Goal: Entertainment & Leisure: Consume media (video, audio)

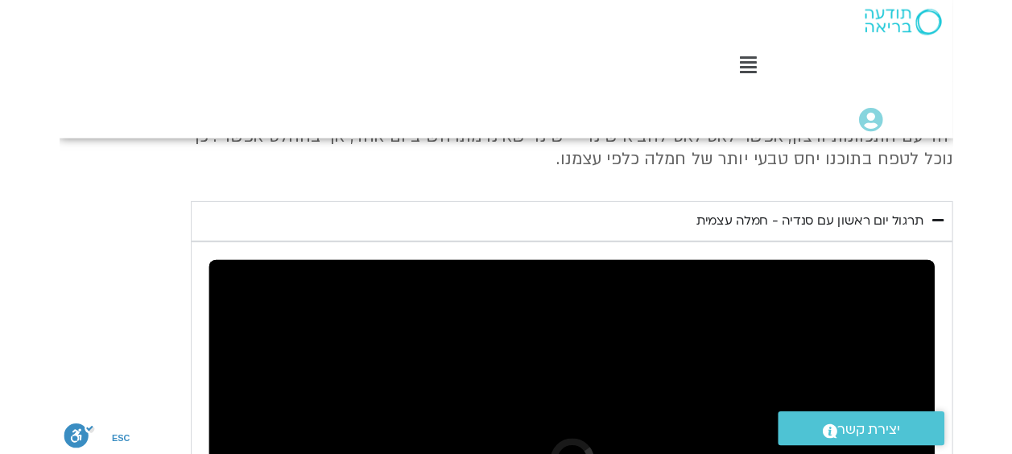
scroll to position [1721, 0]
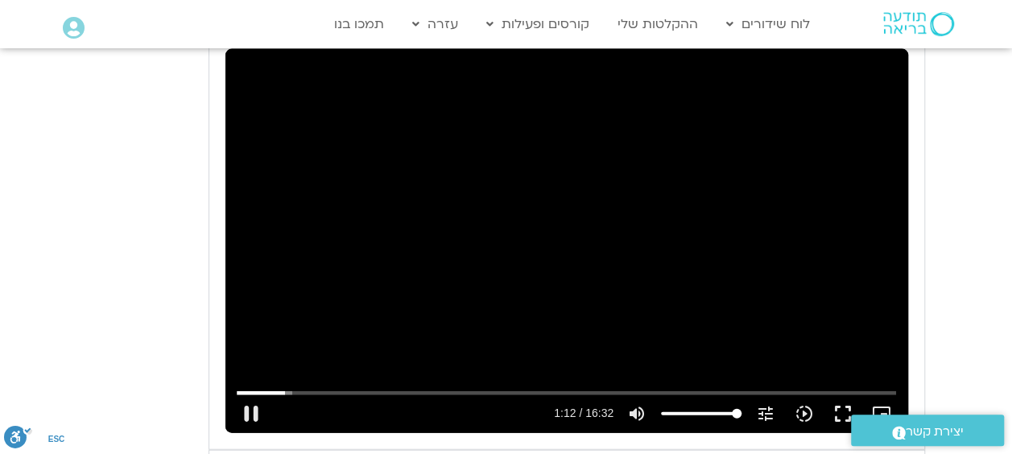
scroll to position [1664, 0]
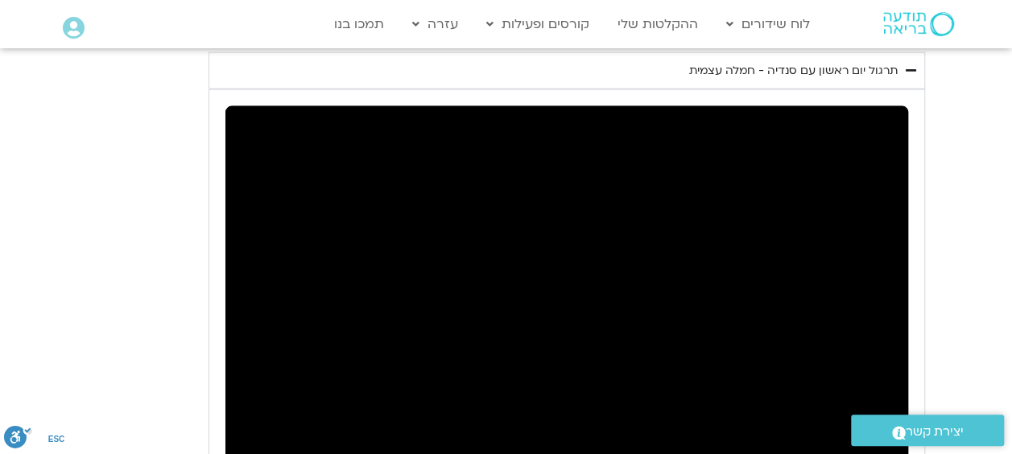
click at [821, 417] on div ".st0{fill:#FFFFFF;} יצירת קשר" at bounding box center [927, 430] width 169 height 47
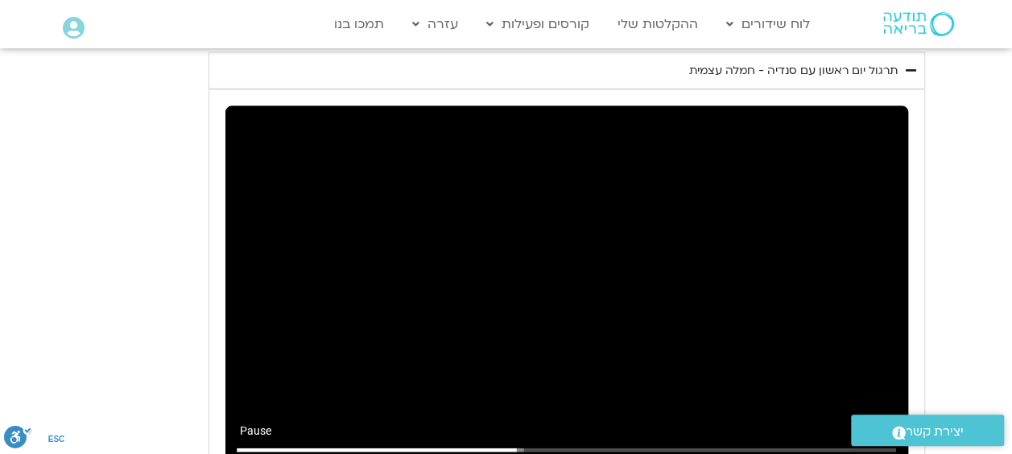
type input "421.68819"
drag, startPoint x: 740, startPoint y: 441, endPoint x: 677, endPoint y: 451, distance: 63.5
type input "16.0866477272727"
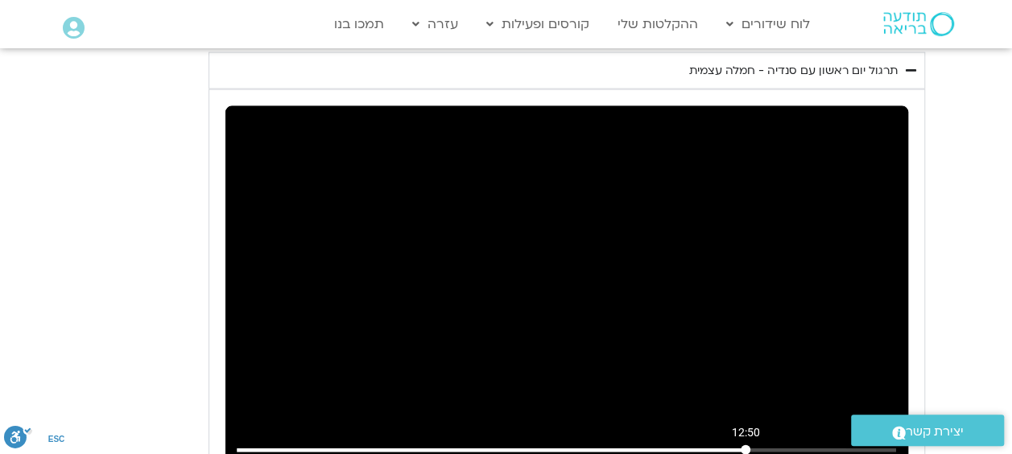
click at [745, 417] on input "Seek" at bounding box center [566, 450] width 659 height 10
type input "769.882062"
drag, startPoint x: 678, startPoint y: 446, endPoint x: 752, endPoint y: 459, distance: 75.2
type input "100"
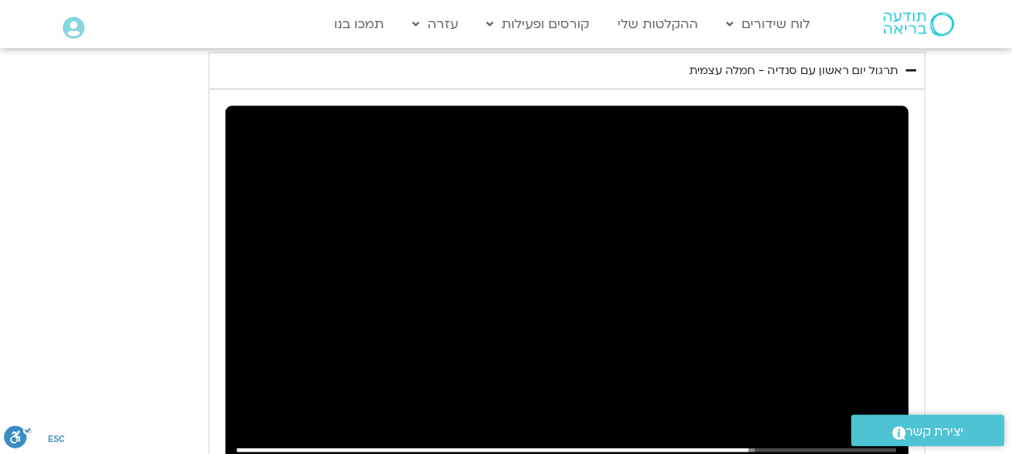
click at [821, 356] on section "יום ראשון - חמלה עצמית השבוע שלנו מתחיל מהבסיס, תרגול של חמלה עצמית – נוכחת וקש…" at bounding box center [506, 216] width 1012 height 803
click at [751, 331] on div "Skip Ad 12:45 play_arrow 12:49 / 16:32 volume_up Mute tune Resolution Auto 240p…" at bounding box center [566, 298] width 683 height 384
drag, startPoint x: 754, startPoint y: 426, endPoint x: 227, endPoint y: 495, distance: 531.1
click at [237, 417] on input "Seek" at bounding box center [566, 450] width 659 height 10
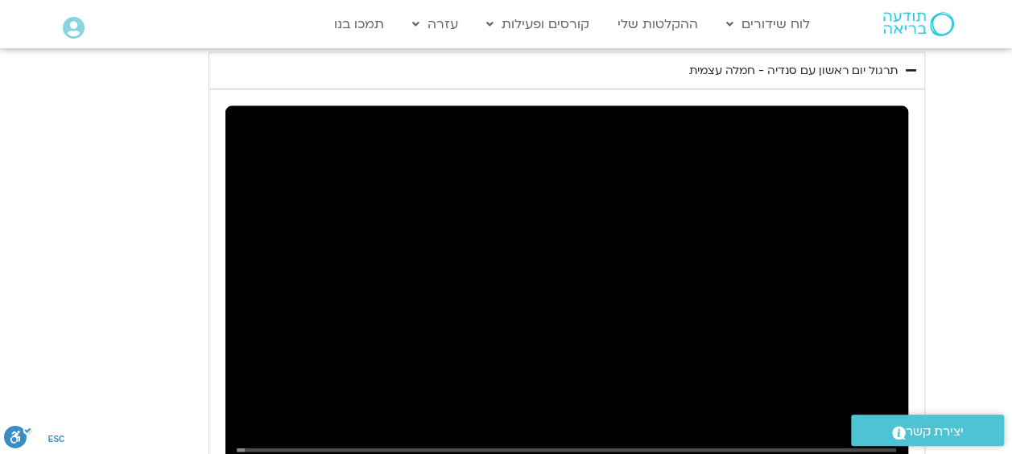
click at [357, 398] on div "Skip Ad 2:04 play_arrow 0:00 / 16:32 volume_up Mute tune Resolution Auto 240p s…" at bounding box center [566, 298] width 683 height 384
click at [174, 85] on div "יום ראשון - חמלה עצמית השבוע שלנו מתחיל מהבסיס, תרגול של חמלה עצמית – נוכחת וקש…" at bounding box center [506, 216] width 837 height 803
click at [160, 76] on div "יום ראשון - חמלה עצמית השבוע שלנו מתחיל מהבסיס, תרגול של חמלה עצמית – נוכחת וקש…" at bounding box center [506, 216] width 837 height 803
click at [145, 357] on div "יום ראשון - חמלה עצמית השבוע שלנו מתחיל מהבסיס, תרגול של חמלה עצמית – נוכחת וקש…" at bounding box center [506, 216] width 837 height 803
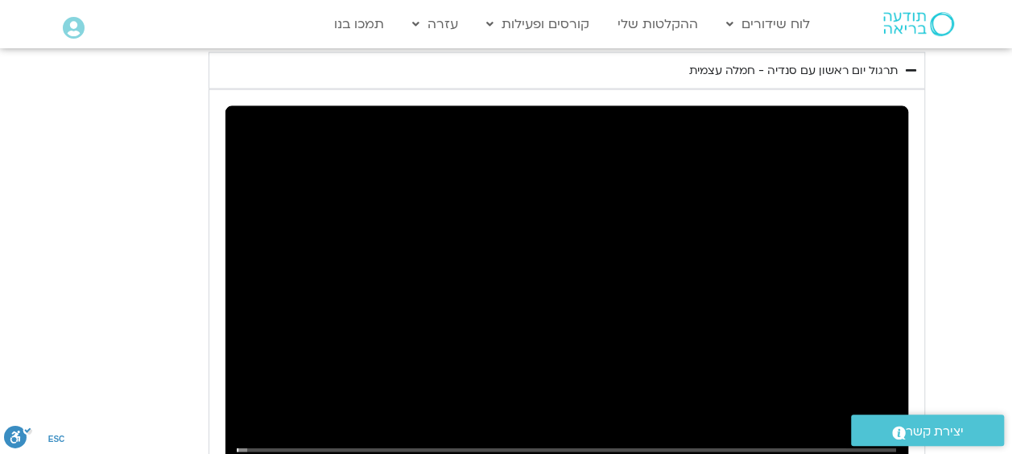
click at [106, 227] on div "יום ראשון - חמלה עצמית השבוע שלנו מתחיל מהבסיס, תרגול של חמלה עצמית – נוכחת וקש…" at bounding box center [506, 216] width 837 height 803
click at [821, 417] on input "Seek" at bounding box center [566, 450] width 659 height 10
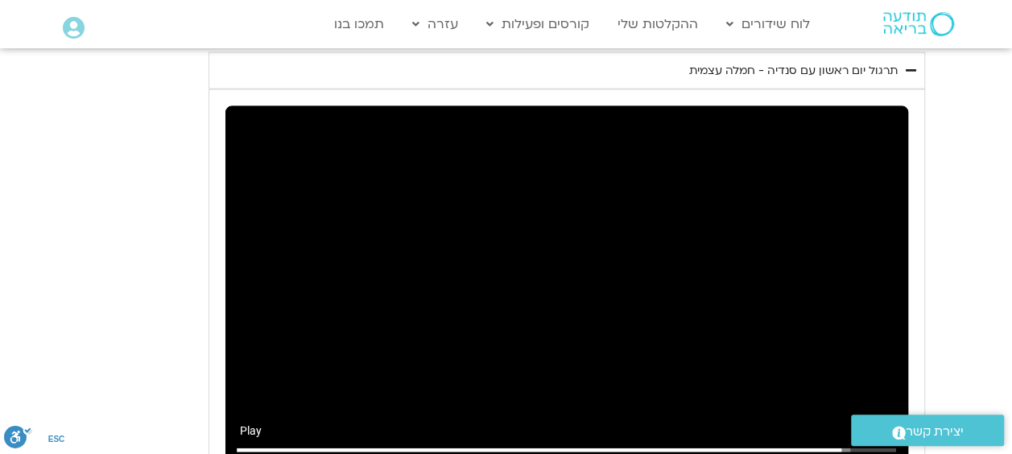
drag, startPoint x: 840, startPoint y: 427, endPoint x: 138, endPoint y: 495, distance: 705.3
click at [237, 417] on input "Seek" at bounding box center [566, 450] width 659 height 10
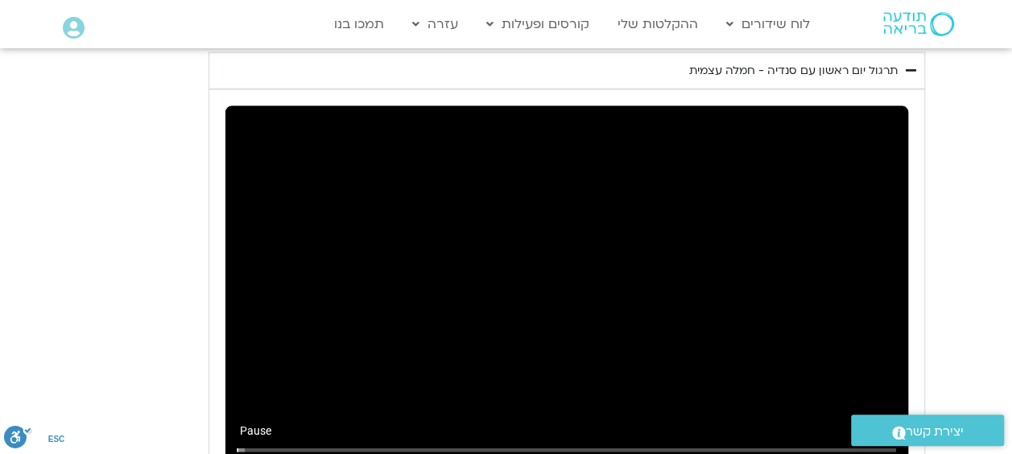
type input "2.24176"
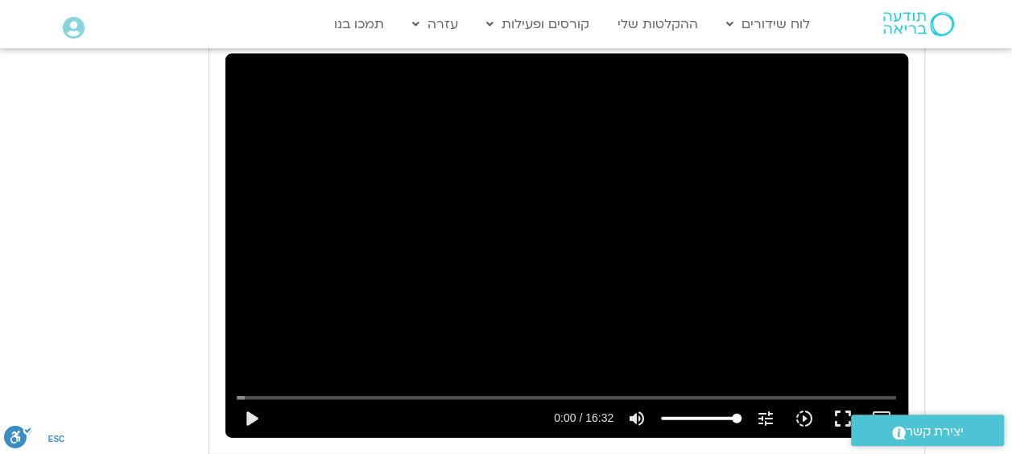
scroll to position [1716, 0]
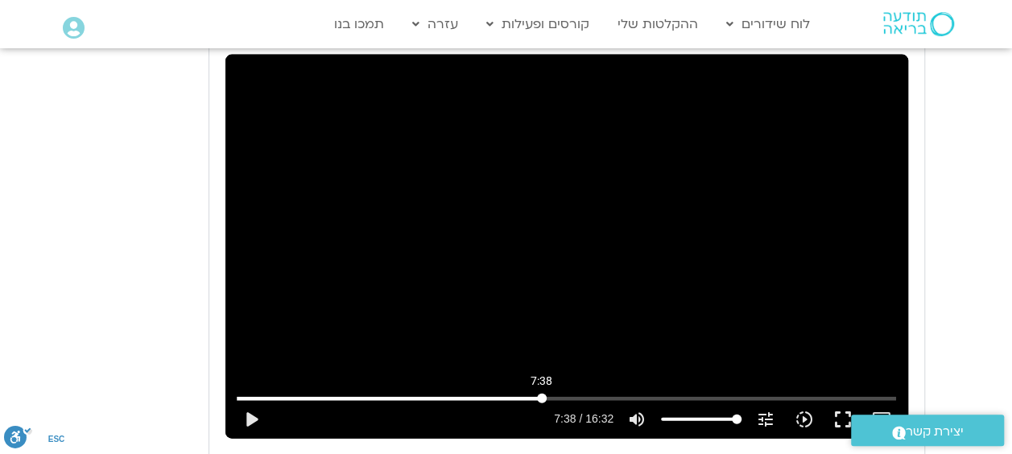
click at [541, 394] on input "Seek" at bounding box center [566, 399] width 659 height 10
drag, startPoint x: 541, startPoint y: 375, endPoint x: 584, endPoint y: 375, distance: 42.7
click at [584, 394] on input "Seek" at bounding box center [566, 399] width 659 height 10
click at [347, 394] on input "Seek" at bounding box center [566, 399] width 659 height 10
click at [311, 394] on input "Seek" at bounding box center [566, 399] width 659 height 10
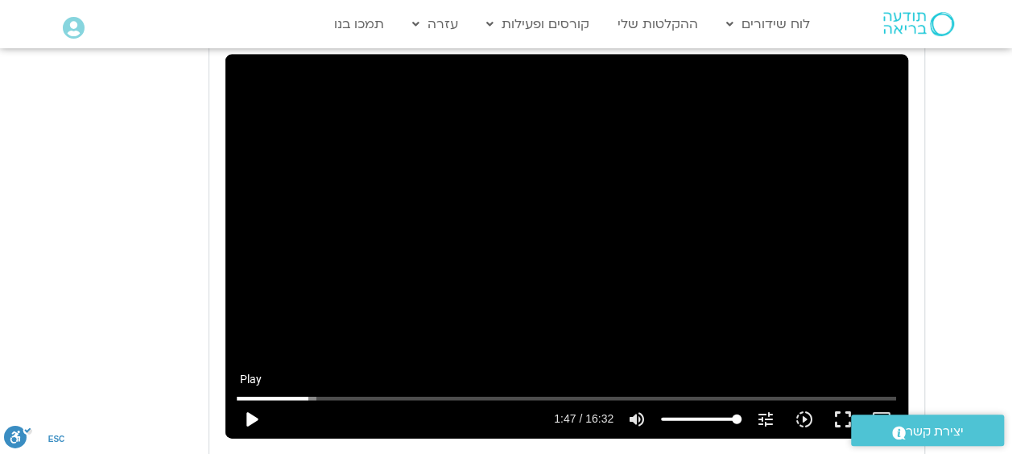
click at [253, 400] on button "play_arrow" at bounding box center [251, 419] width 39 height 39
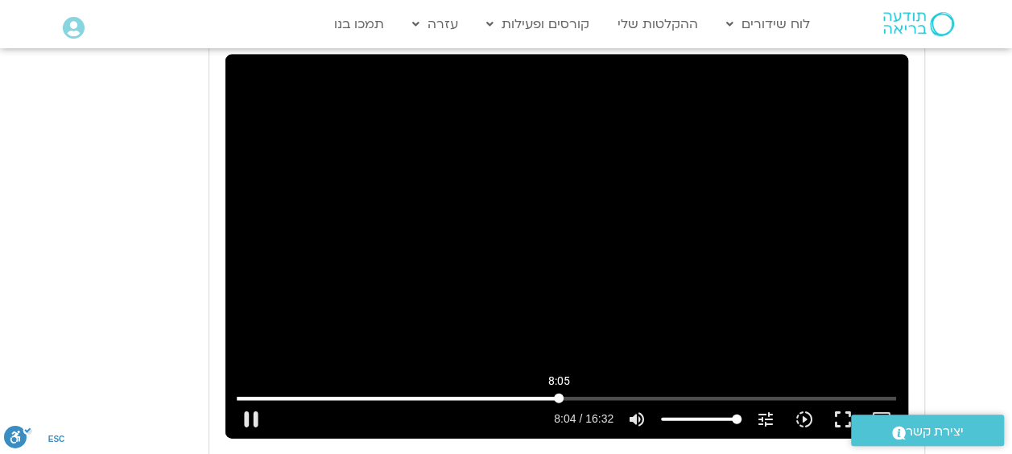
click at [559, 394] on input "Seek" at bounding box center [566, 399] width 659 height 10
click at [545, 394] on input "Seek" at bounding box center [566, 399] width 659 height 10
click at [560, 237] on div "Skip Ad 7:44 pause 9:35 / 16:32 volume_up Mute tune Resolution Auto 240p slow_m…" at bounding box center [566, 247] width 683 height 384
click at [638, 394] on input "Seek" at bounding box center [566, 399] width 659 height 10
click at [568, 394] on input "Seek" at bounding box center [566, 399] width 659 height 10
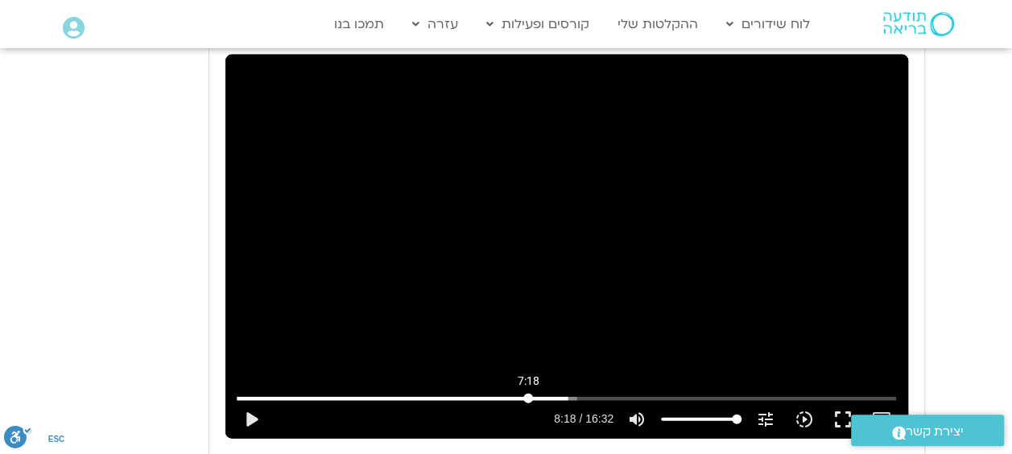
click at [528, 394] on input "Seek" at bounding box center [566, 399] width 659 height 10
click at [907, 56] on div "Skip Ad 7:18 play_arrow 7:18 / 16:32 volume_up Mute tune Resolution Auto 240p s…" at bounding box center [566, 247] width 683 height 384
click at [644, 394] on input "Seek" at bounding box center [566, 399] width 659 height 10
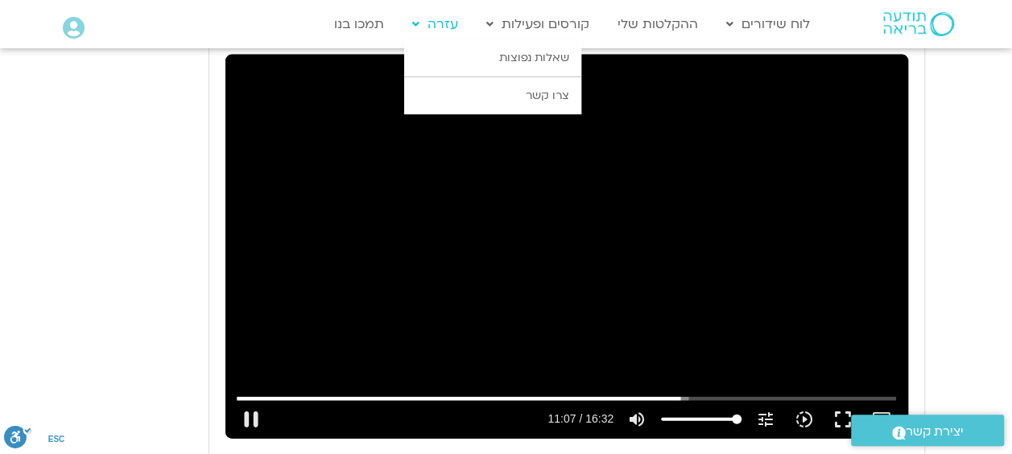
type input "668.040238"
